Goal: Task Accomplishment & Management: Use online tool/utility

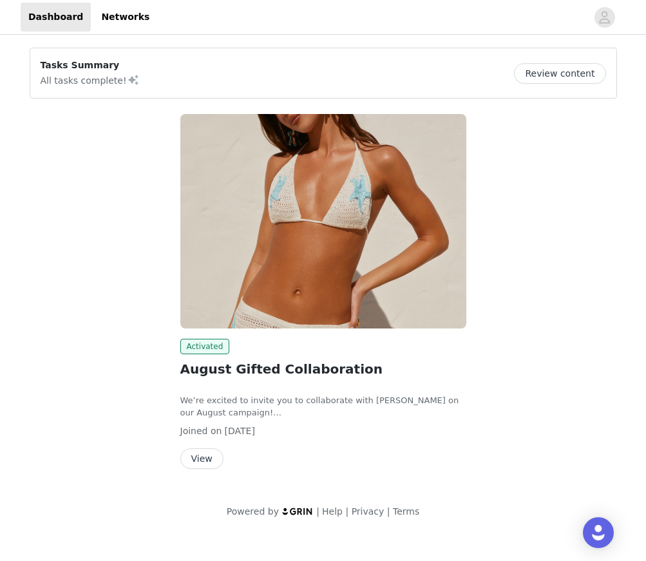
click at [193, 453] on button "View" at bounding box center [201, 458] width 43 height 21
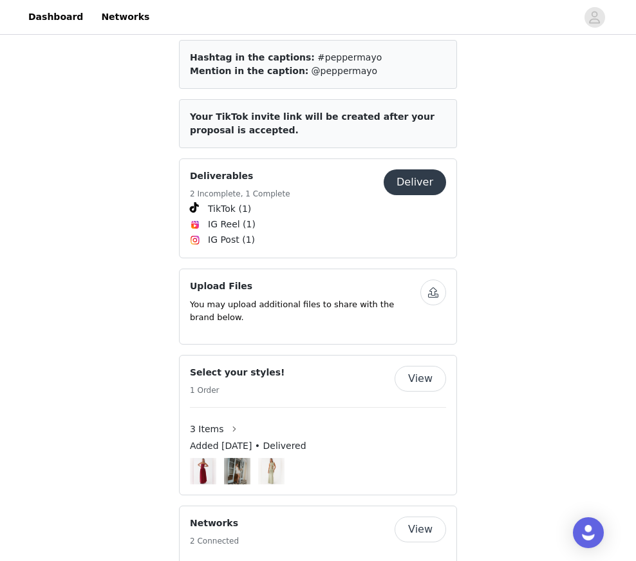
scroll to position [634, 0]
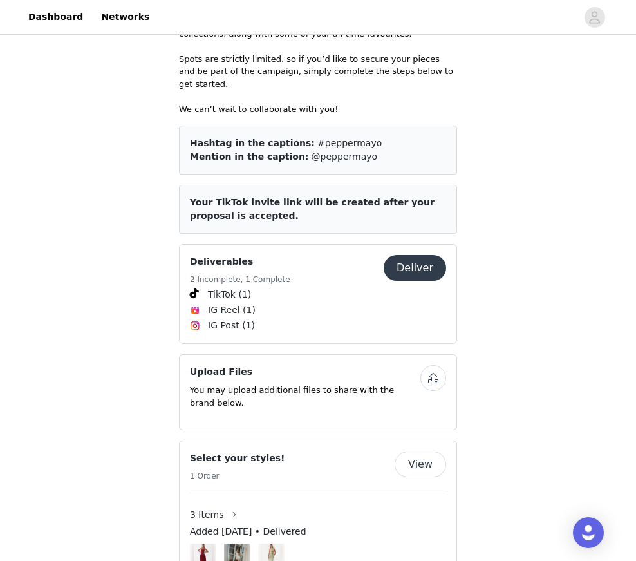
click at [399, 255] on button "Deliver" at bounding box center [415, 268] width 62 height 26
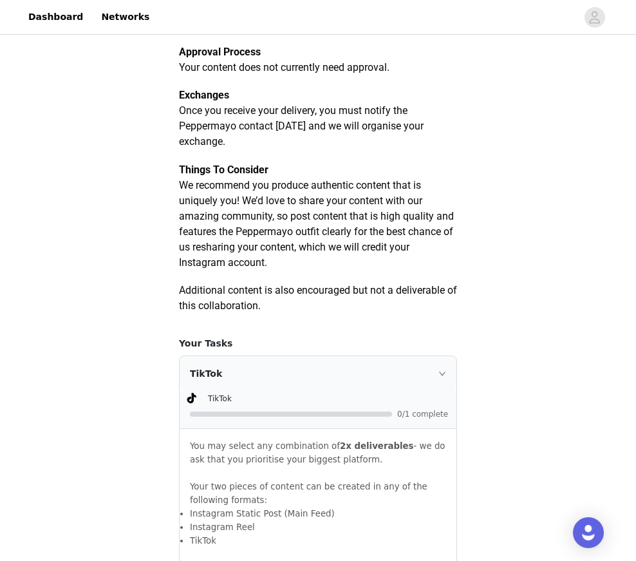
scroll to position [431, 0]
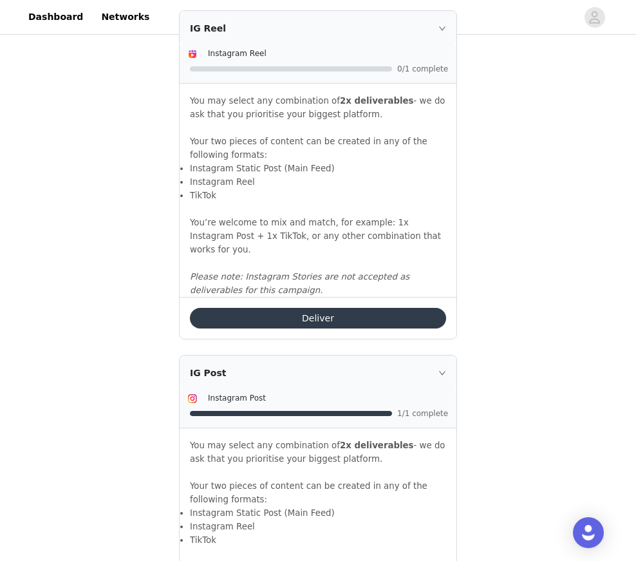
scroll to position [1397, 0]
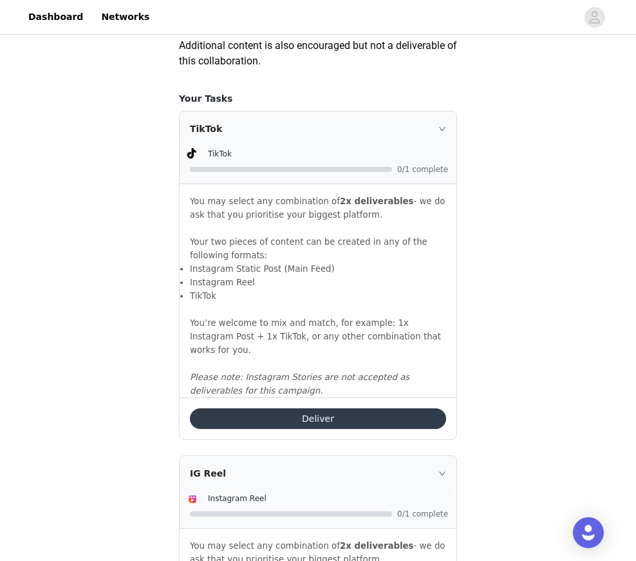
scroll to position [817, 0]
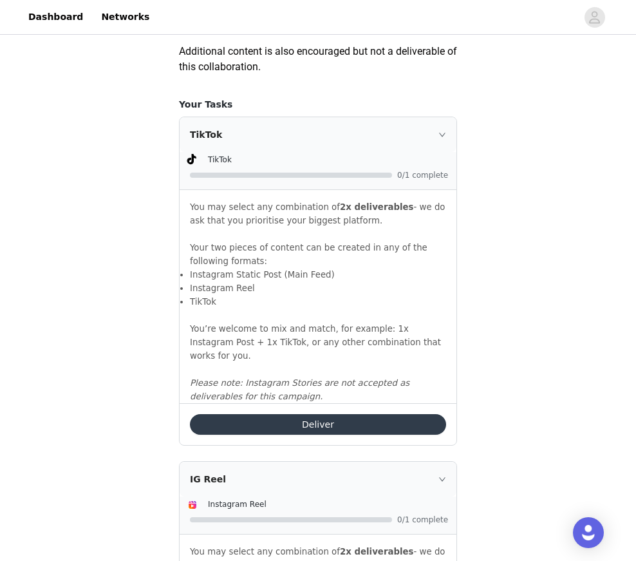
click at [354, 420] on button "Deliver" at bounding box center [318, 424] width 256 height 21
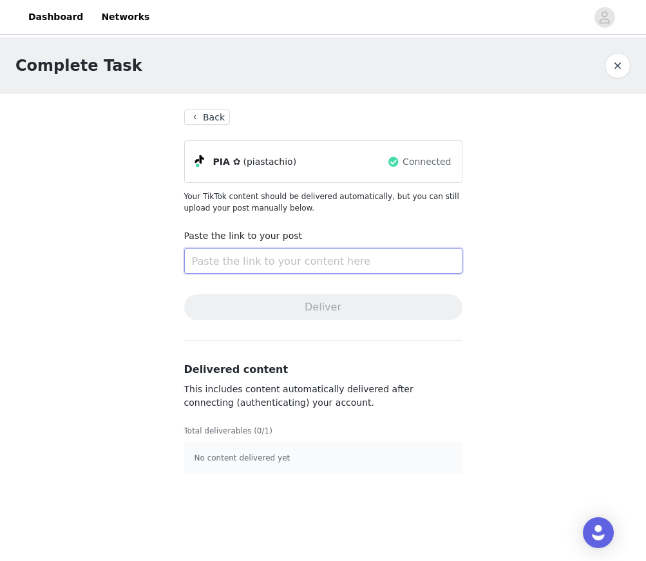
paste input "[URL][DOMAIN_NAME]"
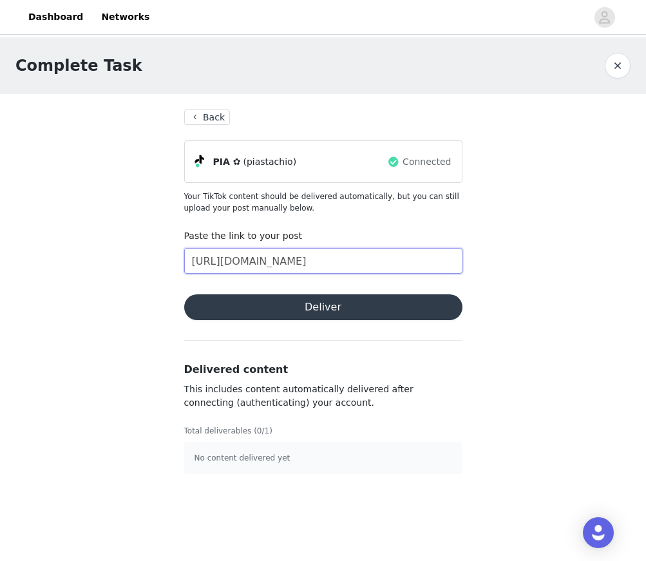
scroll to position [0, 41]
type input "[URL][DOMAIN_NAME]"
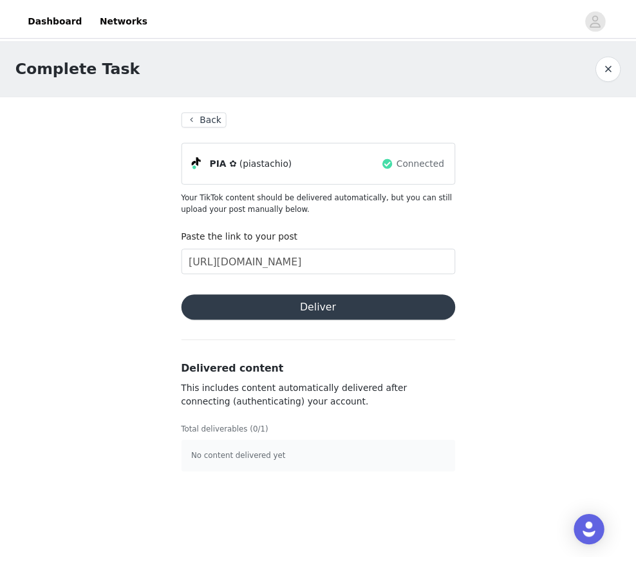
scroll to position [0, 0]
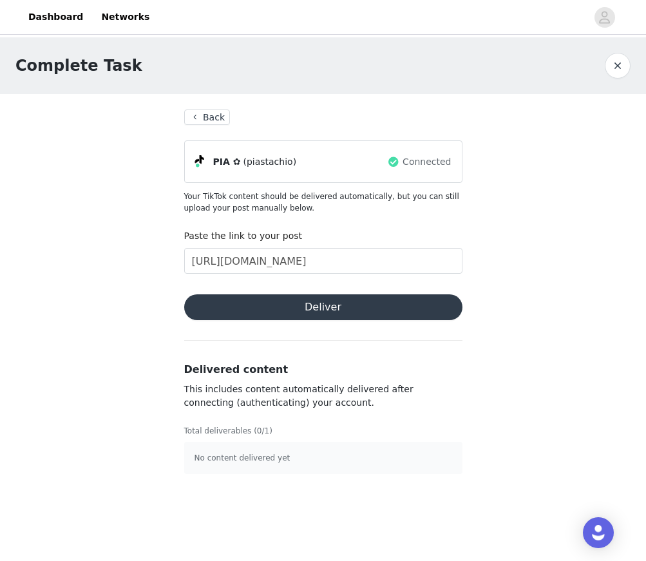
click at [292, 305] on button "Deliver" at bounding box center [323, 307] width 278 height 26
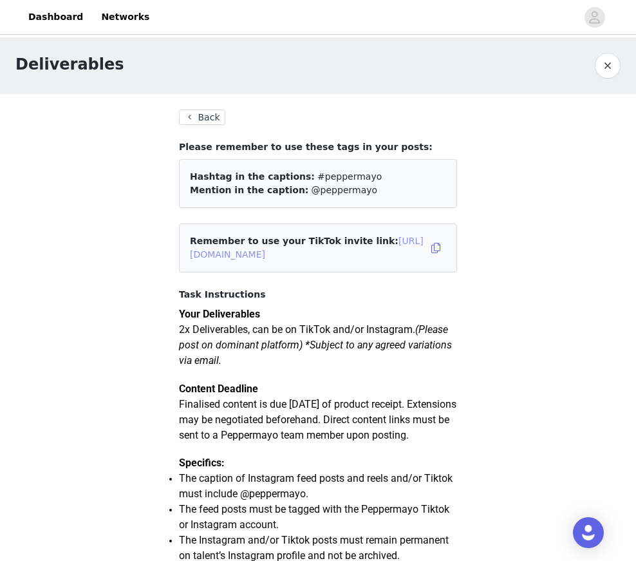
click at [314, 251] on link "https://www.tiktok.com/t/ZSHpvTgKABnbA-geuCG/" at bounding box center [307, 248] width 234 height 24
click at [209, 117] on button "Back" at bounding box center [202, 116] width 46 height 15
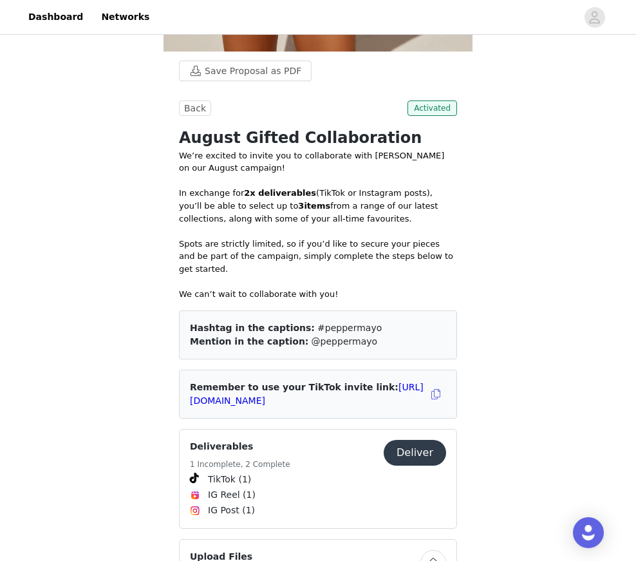
scroll to position [644, 0]
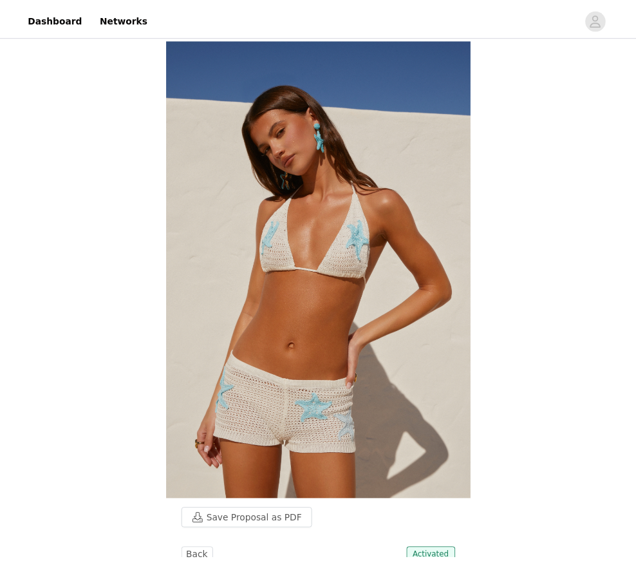
scroll to position [643, 0]
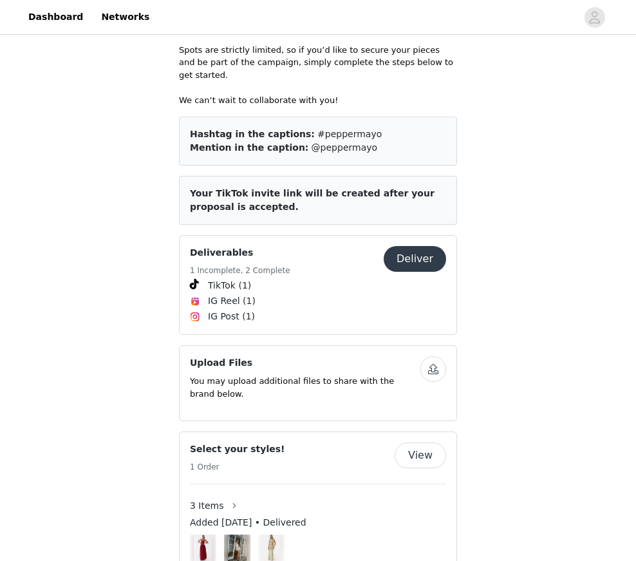
click at [417, 252] on button "Deliver" at bounding box center [415, 259] width 62 height 26
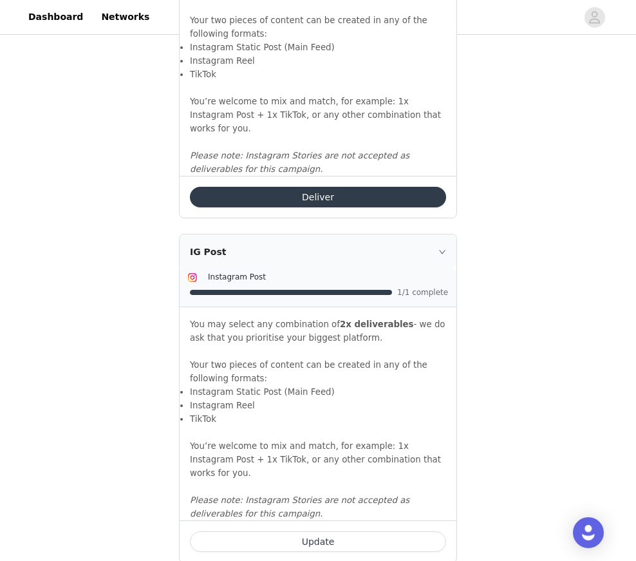
scroll to position [1397, 0]
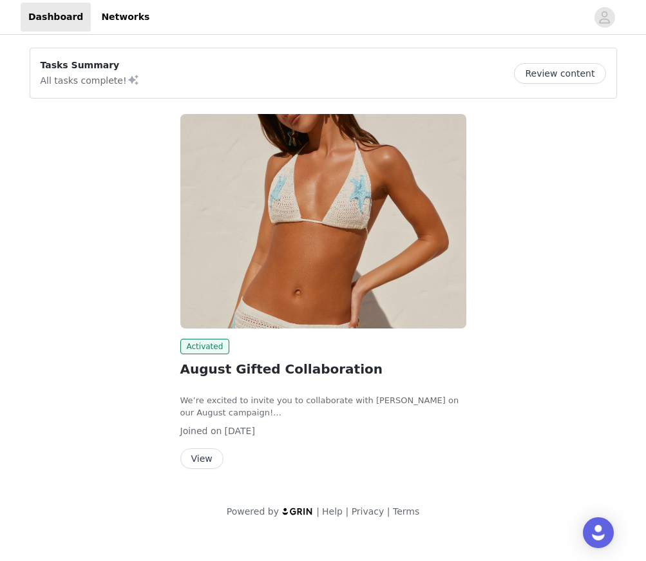
click at [200, 456] on button "View" at bounding box center [201, 458] width 43 height 21
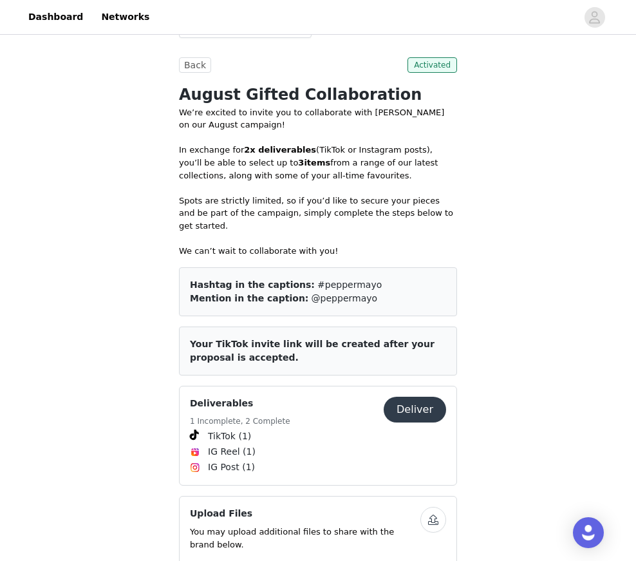
scroll to position [644, 0]
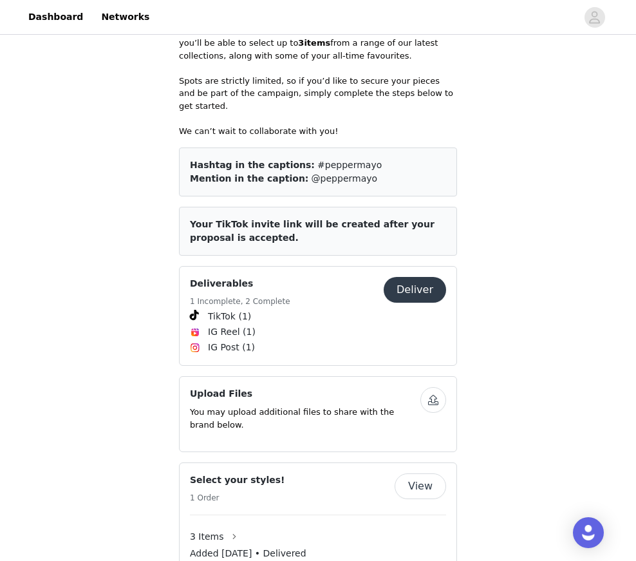
scroll to position [644, 0]
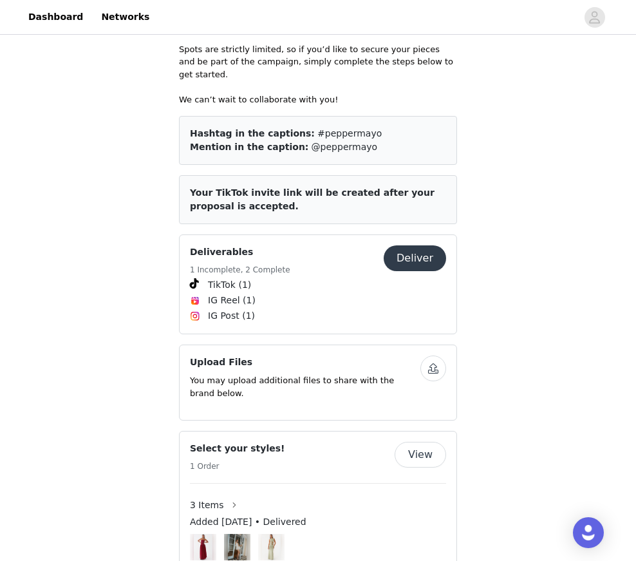
click at [421, 247] on button "Deliver" at bounding box center [415, 258] width 62 height 26
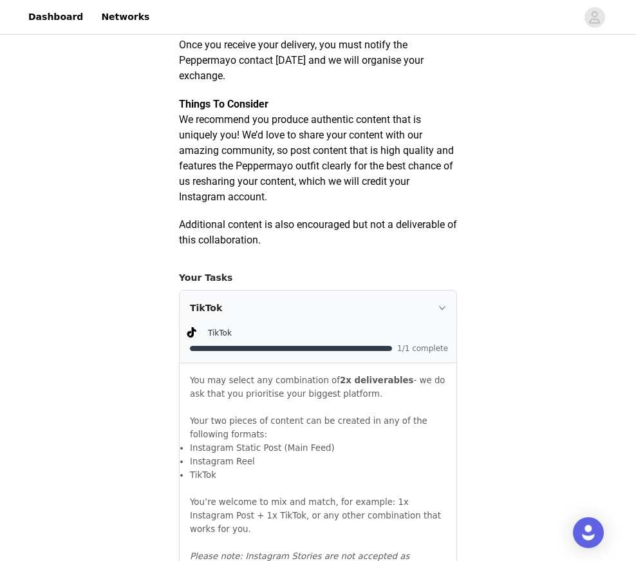
scroll to position [837, 0]
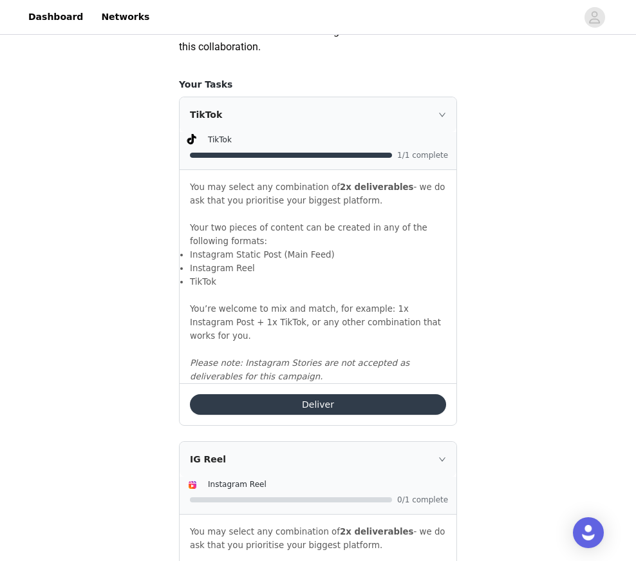
click at [316, 404] on button "Deliver" at bounding box center [318, 404] width 256 height 21
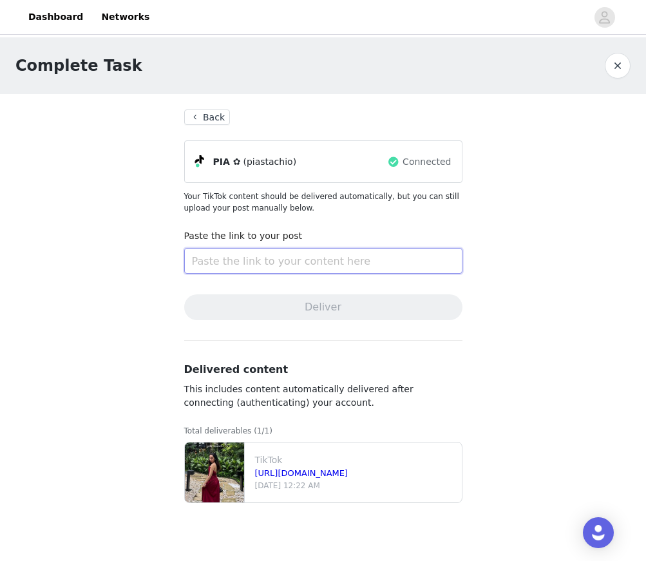
paste input "[URL][DOMAIN_NAME]"
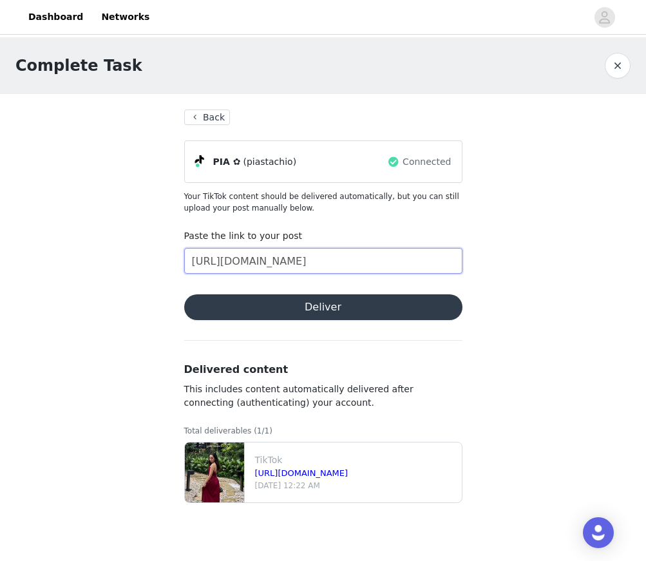
type input "[URL][DOMAIN_NAME]"
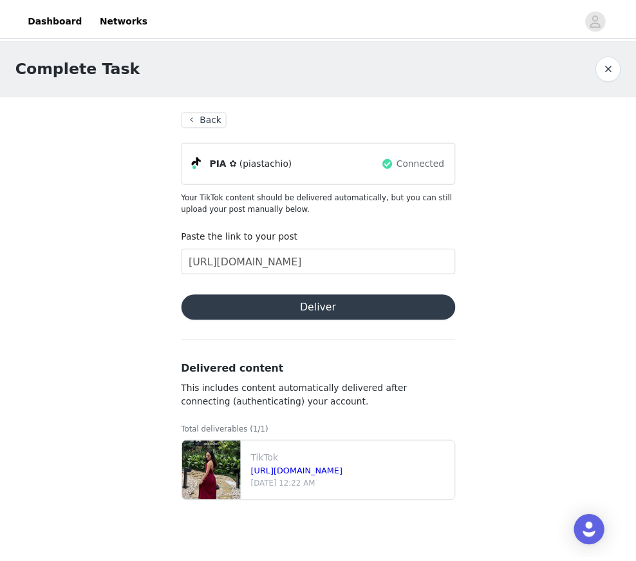
scroll to position [0, 0]
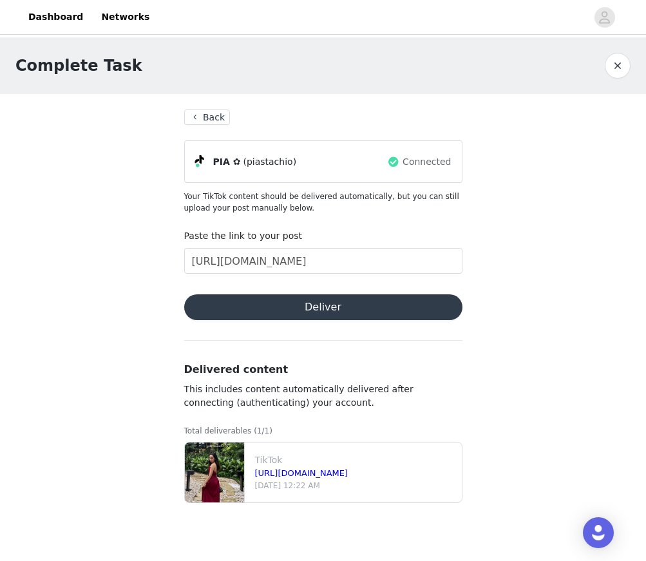
click at [279, 312] on button "Deliver" at bounding box center [323, 307] width 278 height 26
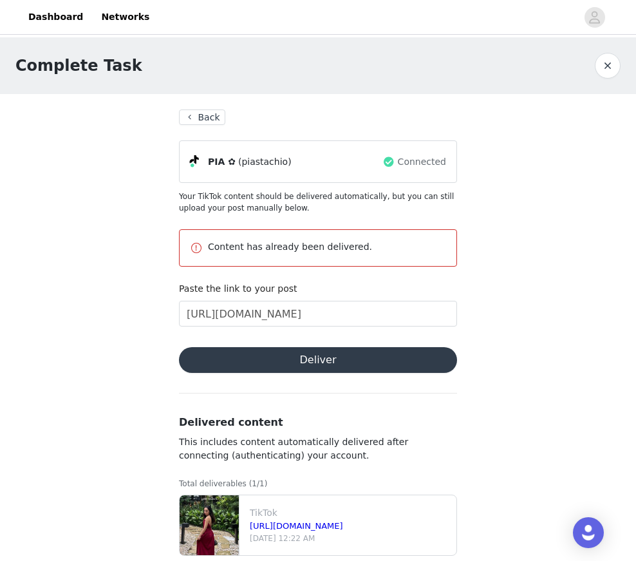
scroll to position [21, 0]
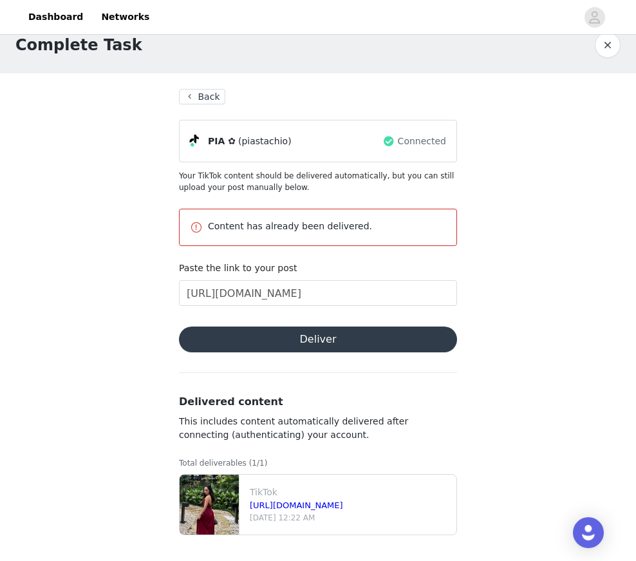
click at [194, 94] on button "Back" at bounding box center [202, 96] width 46 height 15
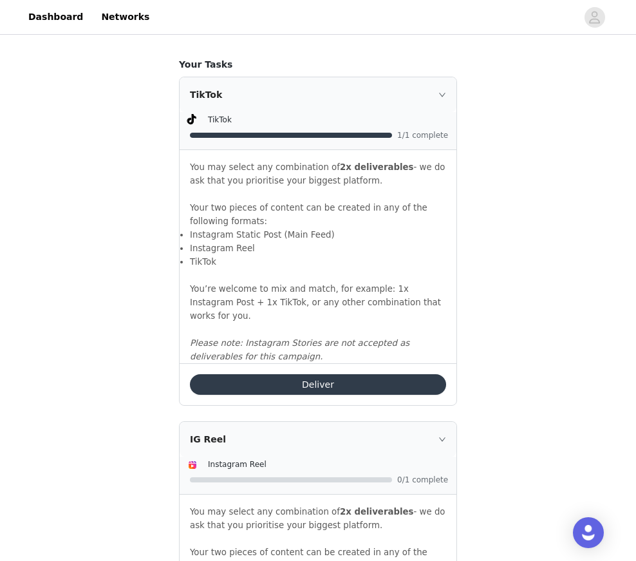
scroll to position [624, 0]
